Goal: Task Accomplishment & Management: Manage account settings

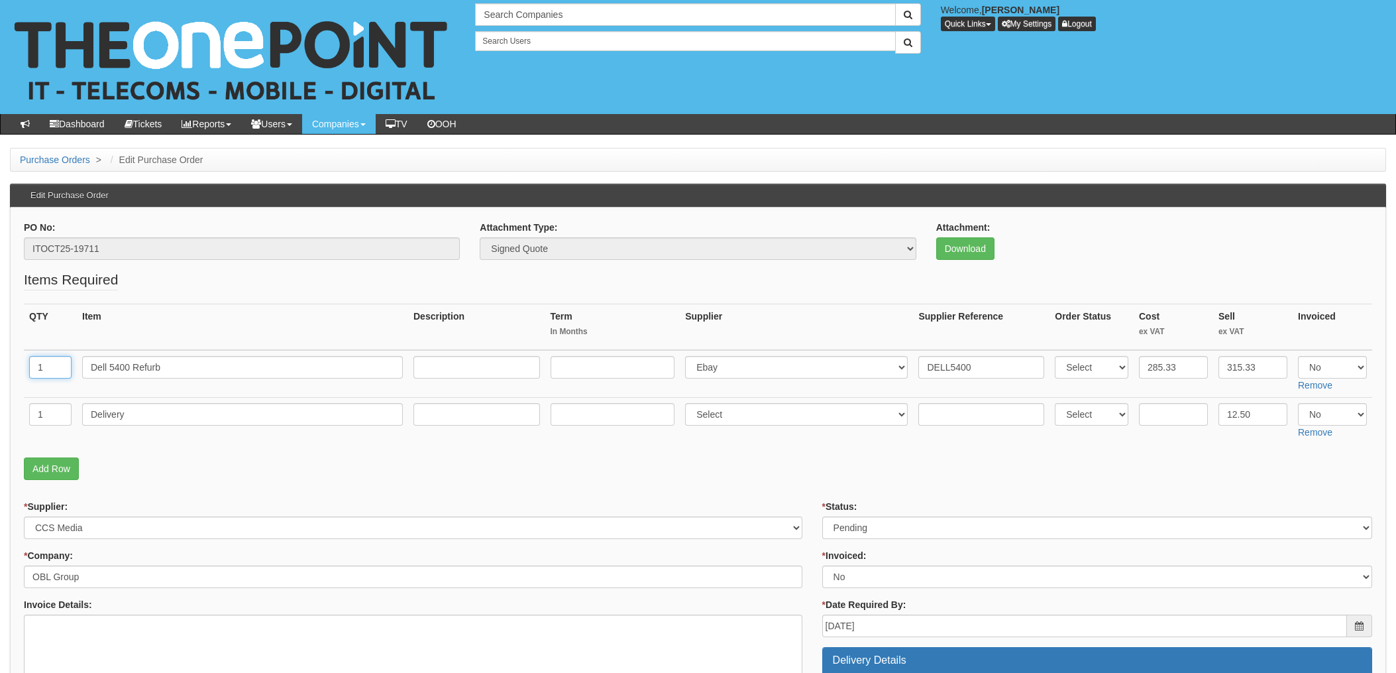
drag, startPoint x: 62, startPoint y: 370, endPoint x: 99, endPoint y: 372, distance: 37.2
click at [62, 370] on input "1" at bounding box center [50, 367] width 42 height 23
click at [34, 364] on input "1" at bounding box center [50, 367] width 42 height 23
drag, startPoint x: 55, startPoint y: 364, endPoint x: 0, endPoint y: 360, distance: 55.1
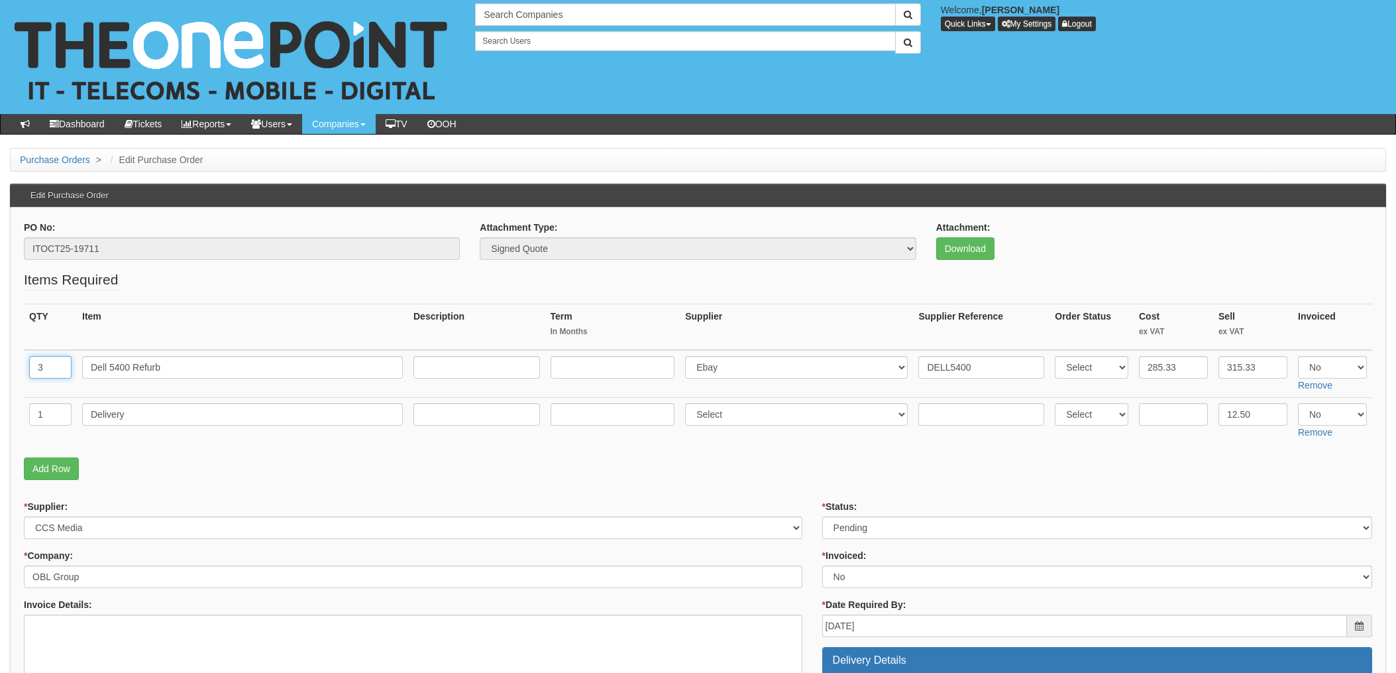
type input "3"
click at [209, 329] on th "Item" at bounding box center [242, 327] width 331 height 46
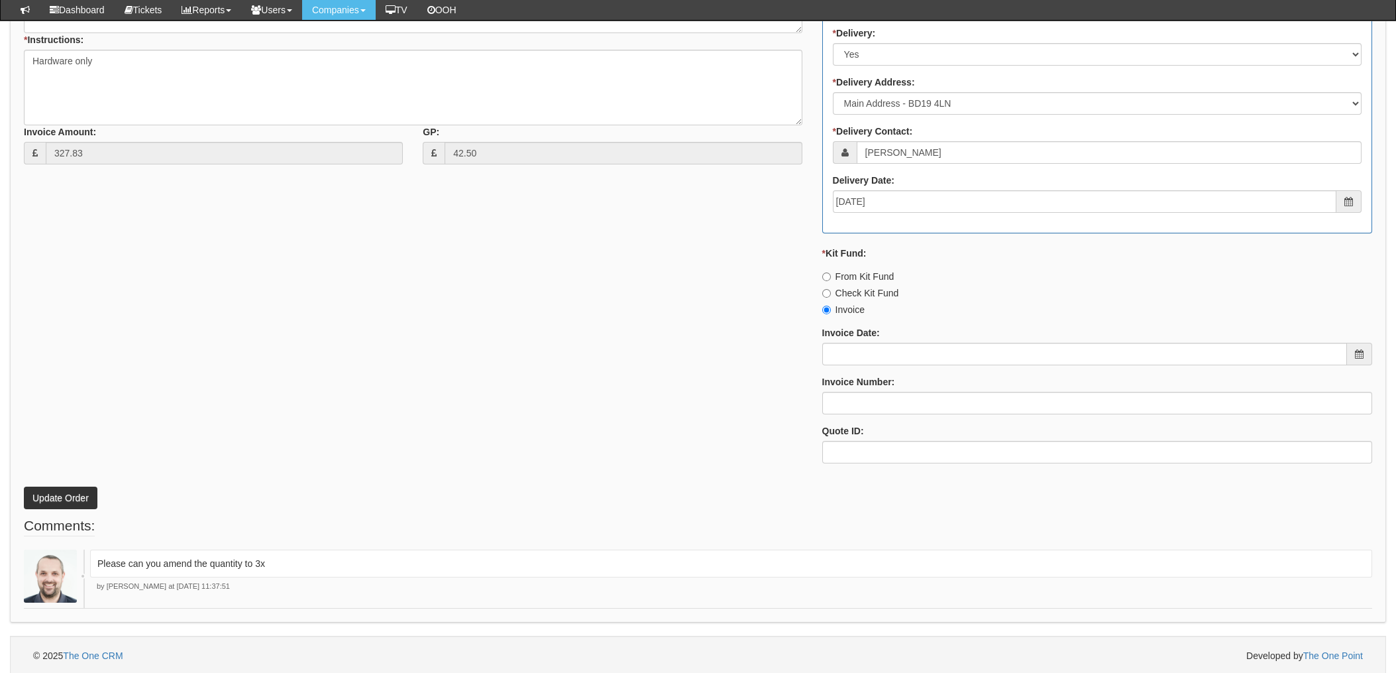
scroll to position [626, 0]
click at [50, 492] on button "Update Order" at bounding box center [61, 495] width 74 height 23
